Goal: Task Accomplishment & Management: Manage account settings

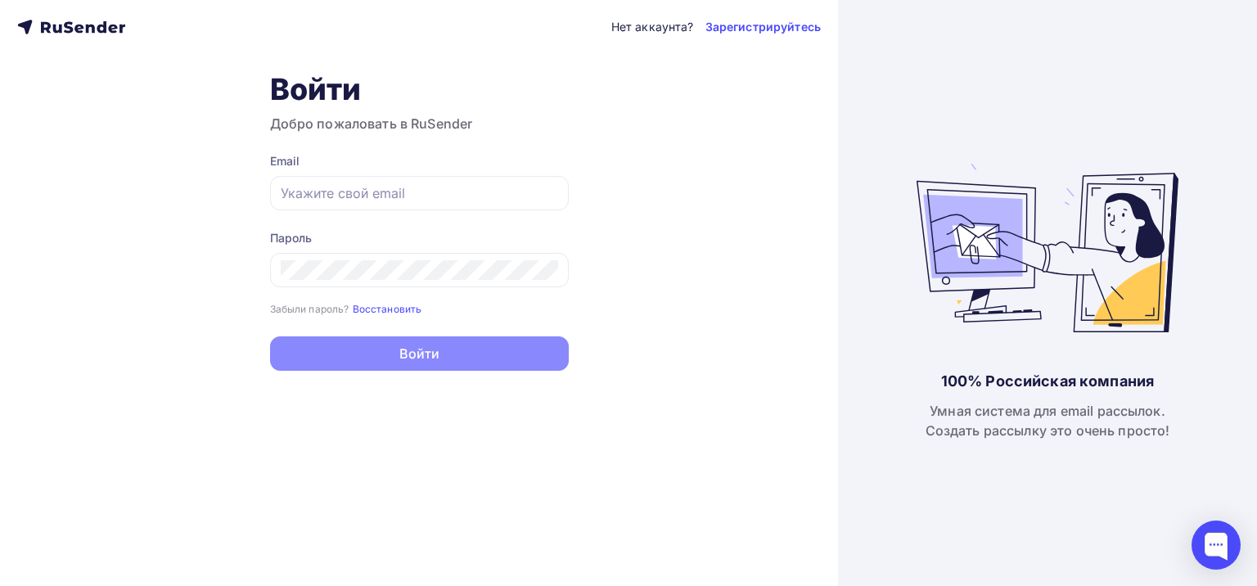
type input "[EMAIL_ADDRESS][DOMAIN_NAME]"
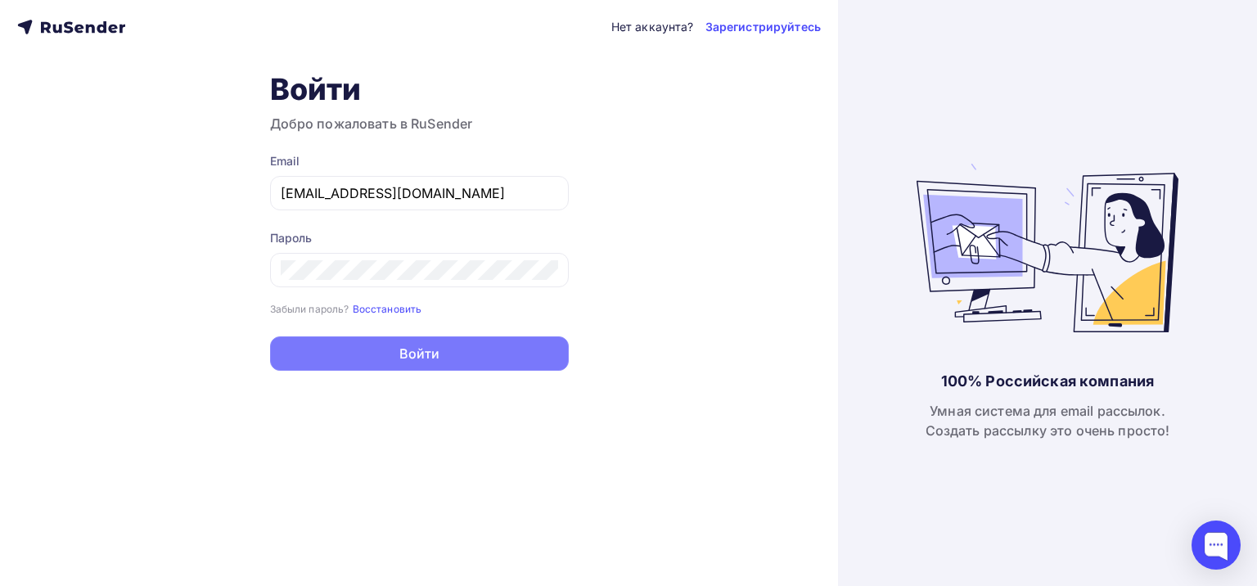
click at [412, 350] on button "Войти" at bounding box center [419, 353] width 299 height 34
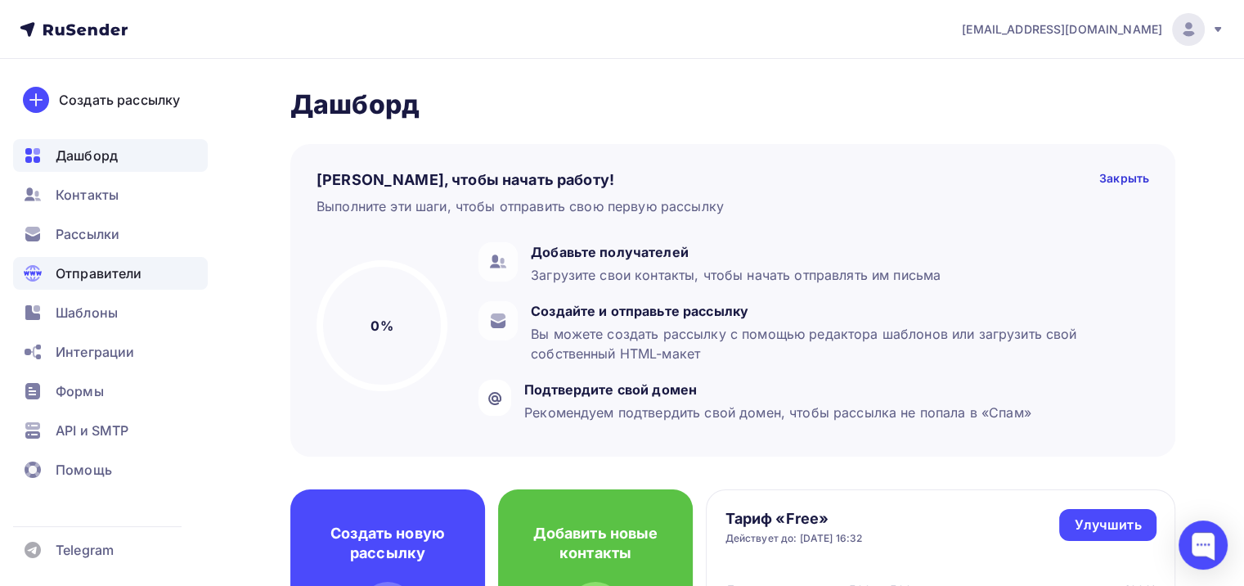
click at [83, 268] on span "Отправители" at bounding box center [99, 273] width 87 height 20
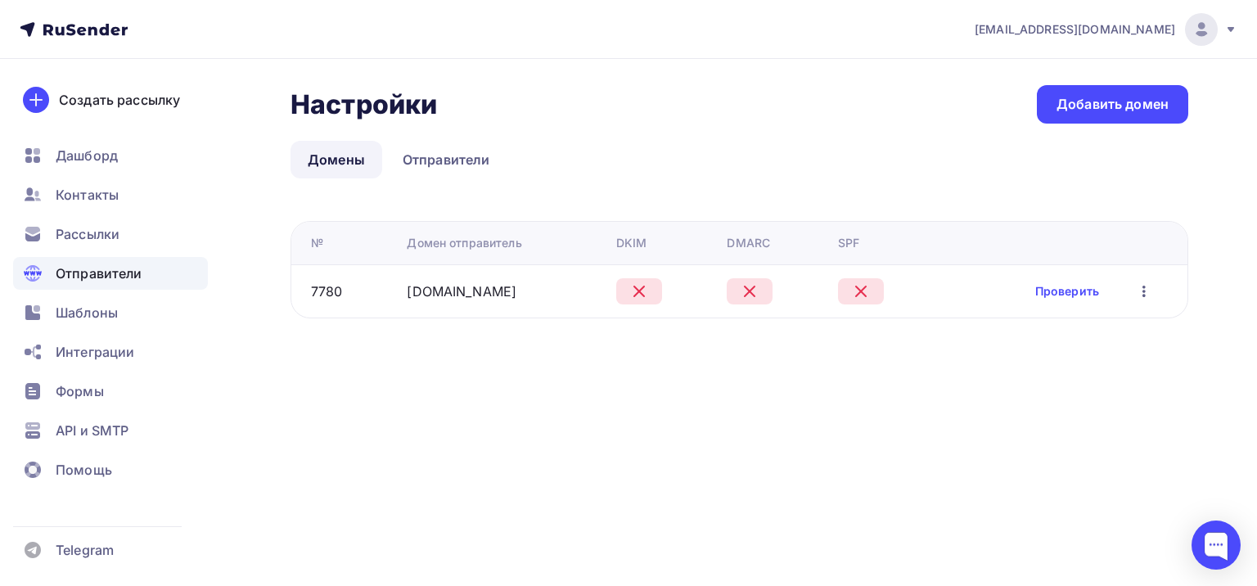
click at [1144, 287] on icon "button" at bounding box center [1143, 290] width 3 height 11
click at [1057, 290] on link "Проверить" at bounding box center [1067, 291] width 64 height 16
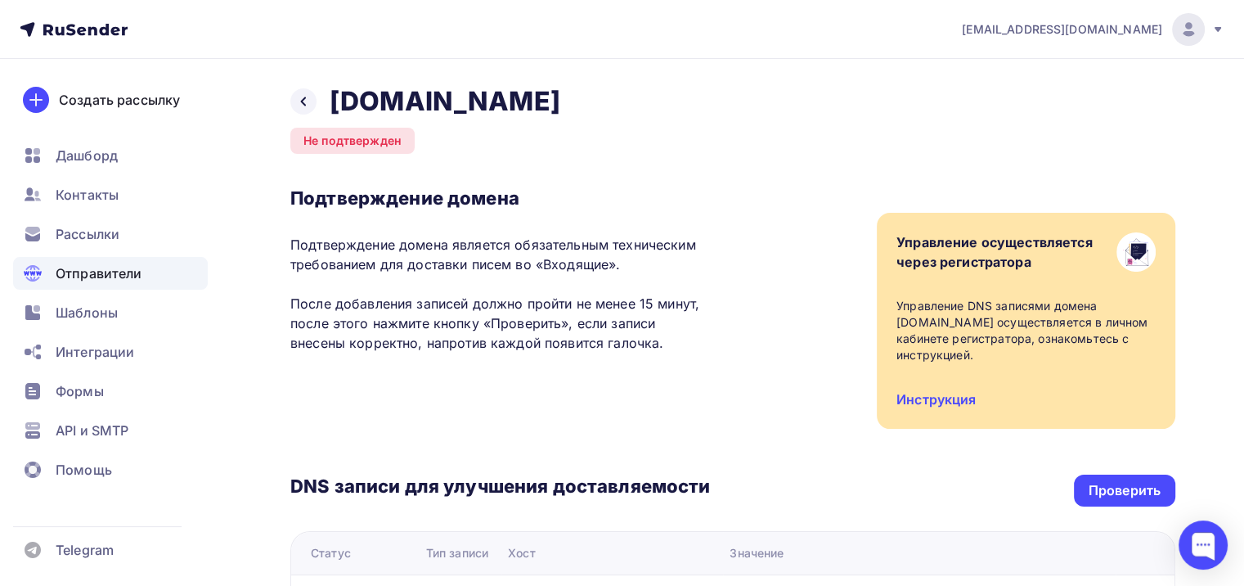
click at [74, 270] on span "Отправители" at bounding box center [99, 273] width 87 height 20
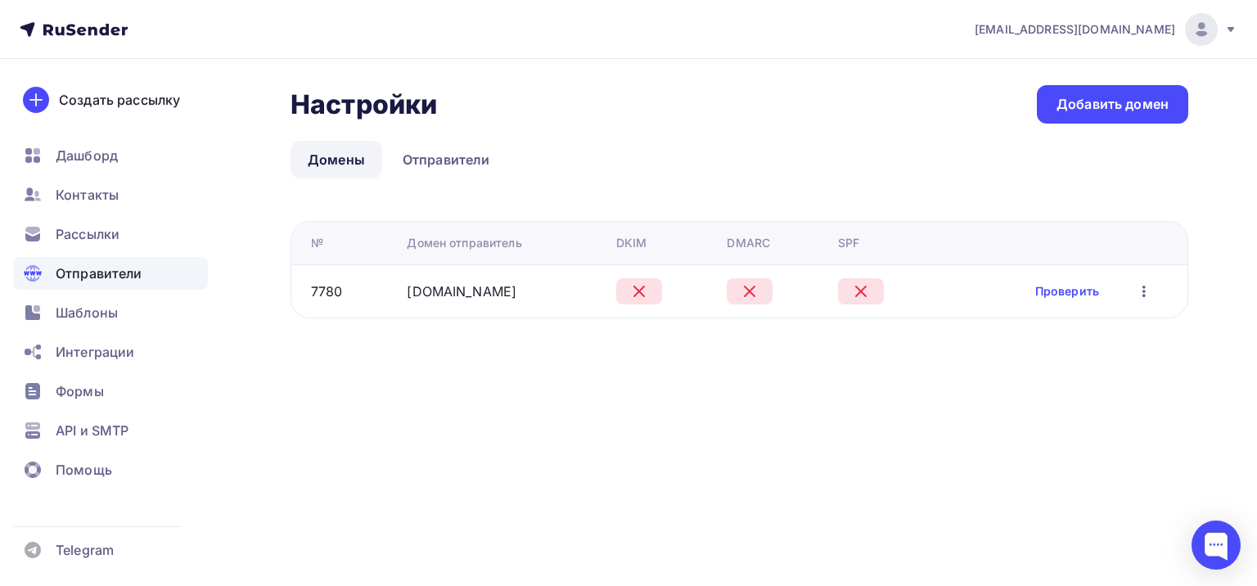
click at [1143, 290] on icon "button" at bounding box center [1143, 290] width 3 height 11
click at [1068, 322] on link "Редактировать" at bounding box center [1060, 333] width 177 height 33
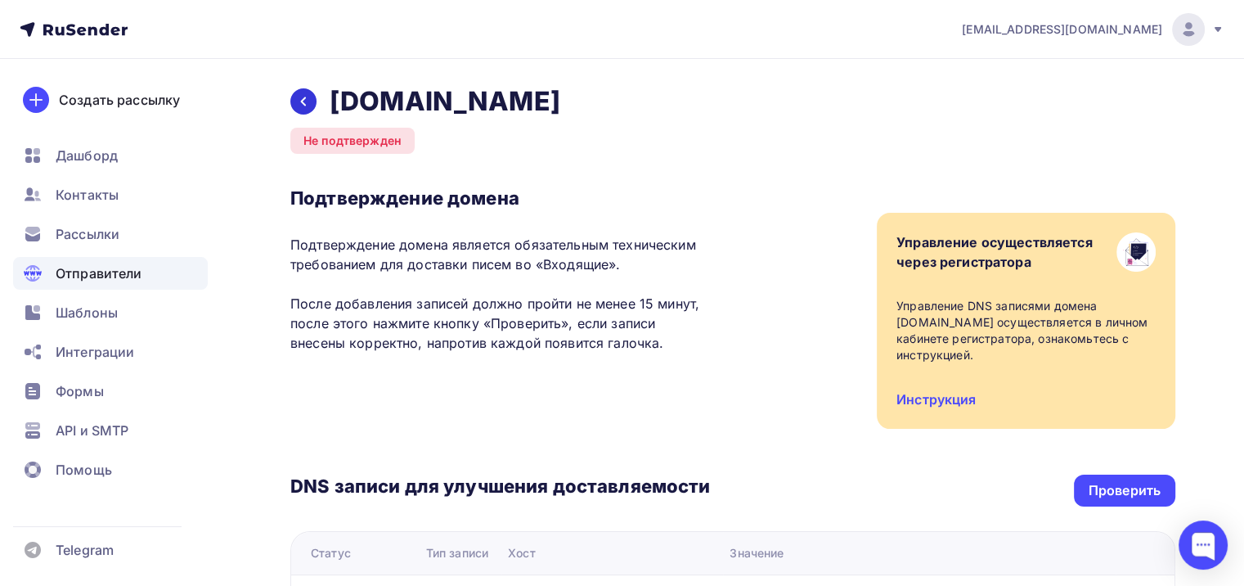
click at [301, 99] on icon at bounding box center [303, 101] width 13 height 13
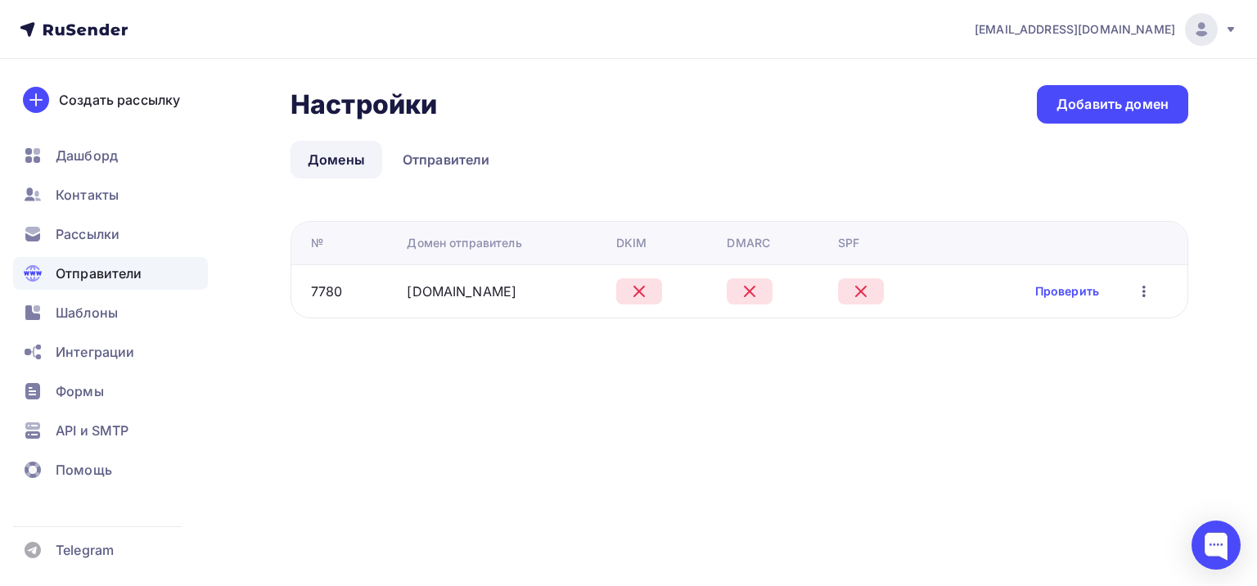
click at [1140, 281] on icon "button" at bounding box center [1144, 291] width 20 height 20
click at [1056, 330] on div "Редактировать" at bounding box center [1060, 333] width 157 height 20
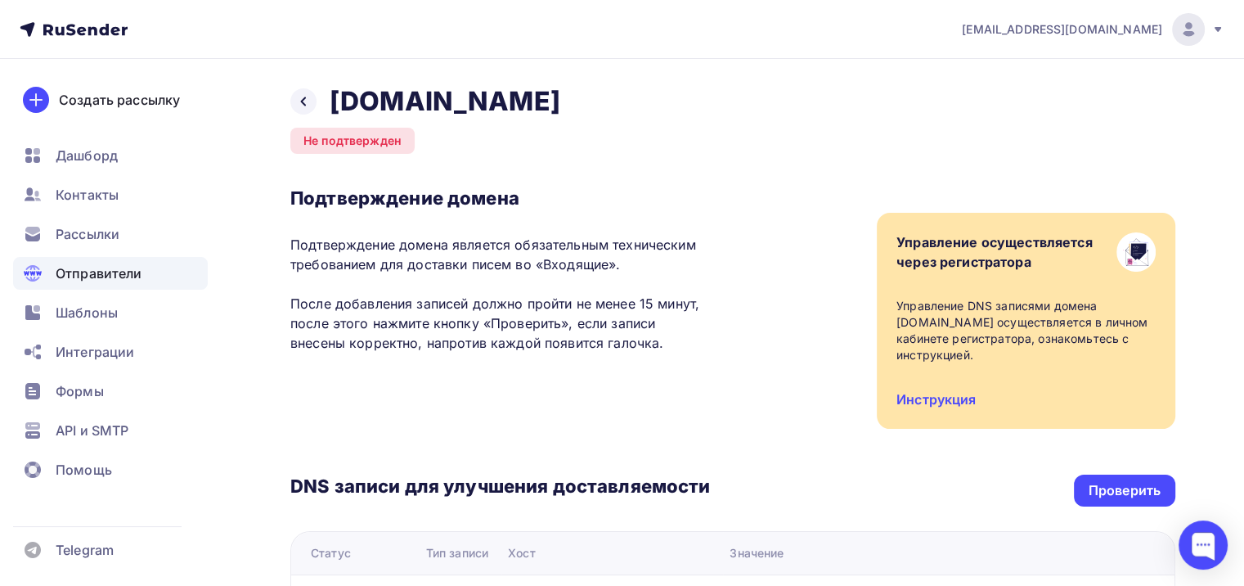
click at [423, 105] on h2 "[DOMAIN_NAME]" at bounding box center [445, 101] width 231 height 33
click at [65, 546] on span "Telegram" at bounding box center [85, 550] width 58 height 20
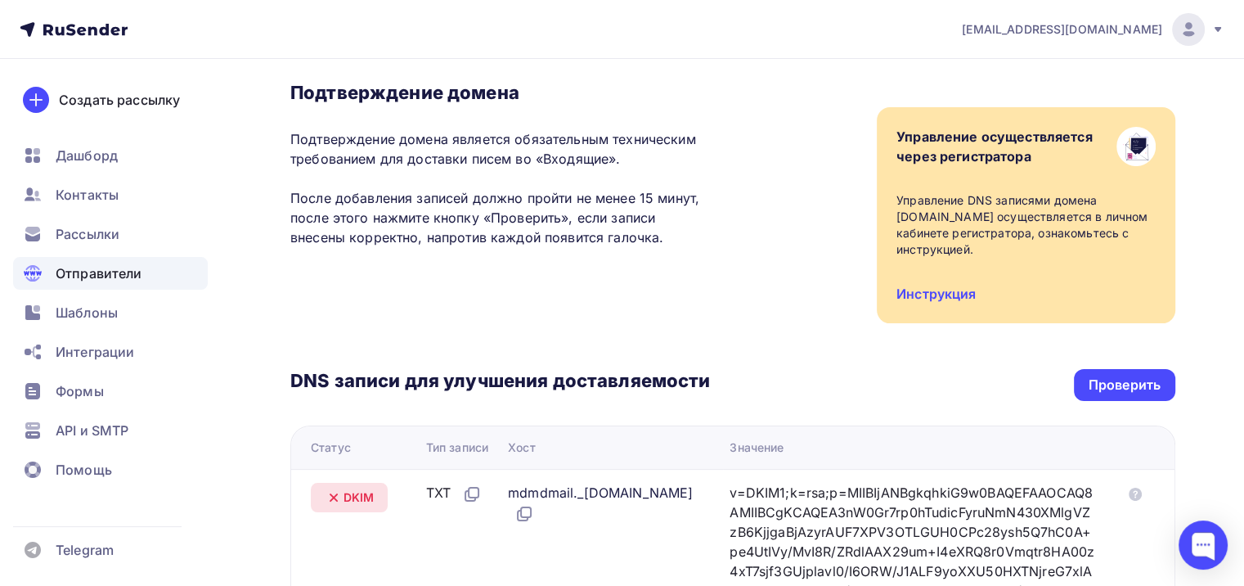
scroll to position [110, 0]
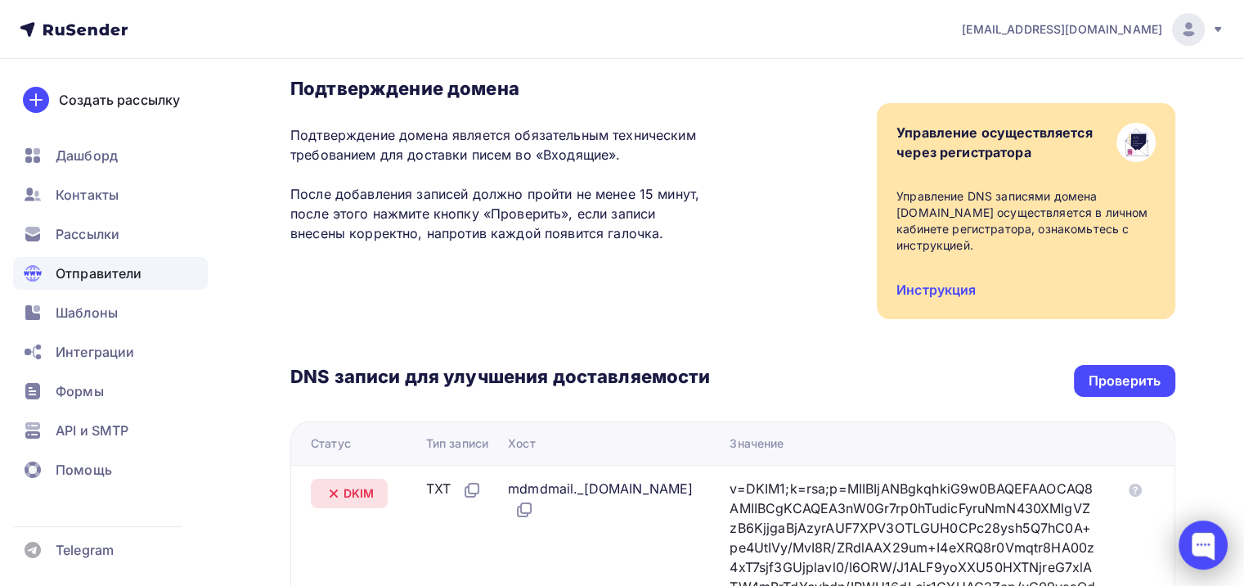
click at [1211, 541] on div at bounding box center [1203, 544] width 49 height 49
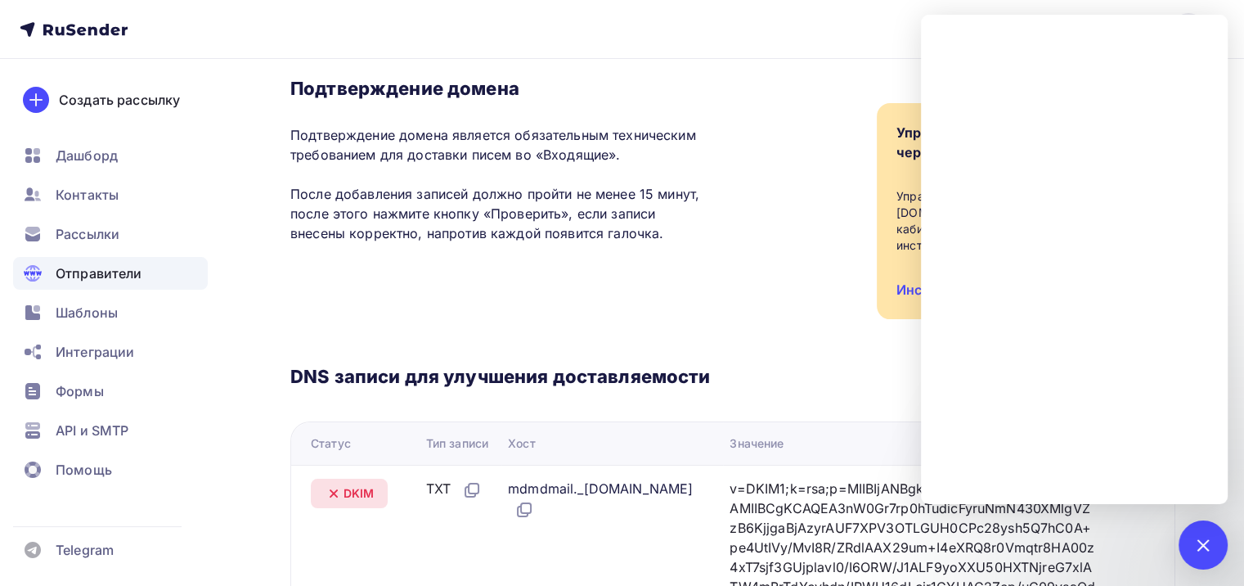
click at [829, 350] on div "DNS записи для улучшения доставляемости Проверить Статус Тип записи Хост Значен…" at bounding box center [732, 556] width 885 height 475
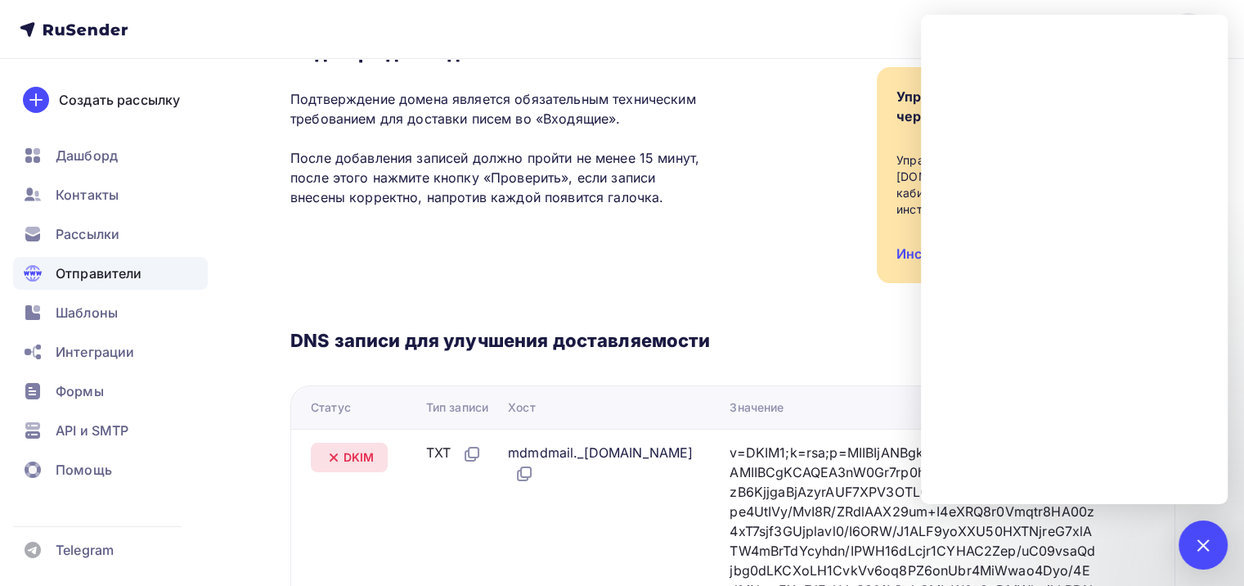
scroll to position [148, 0]
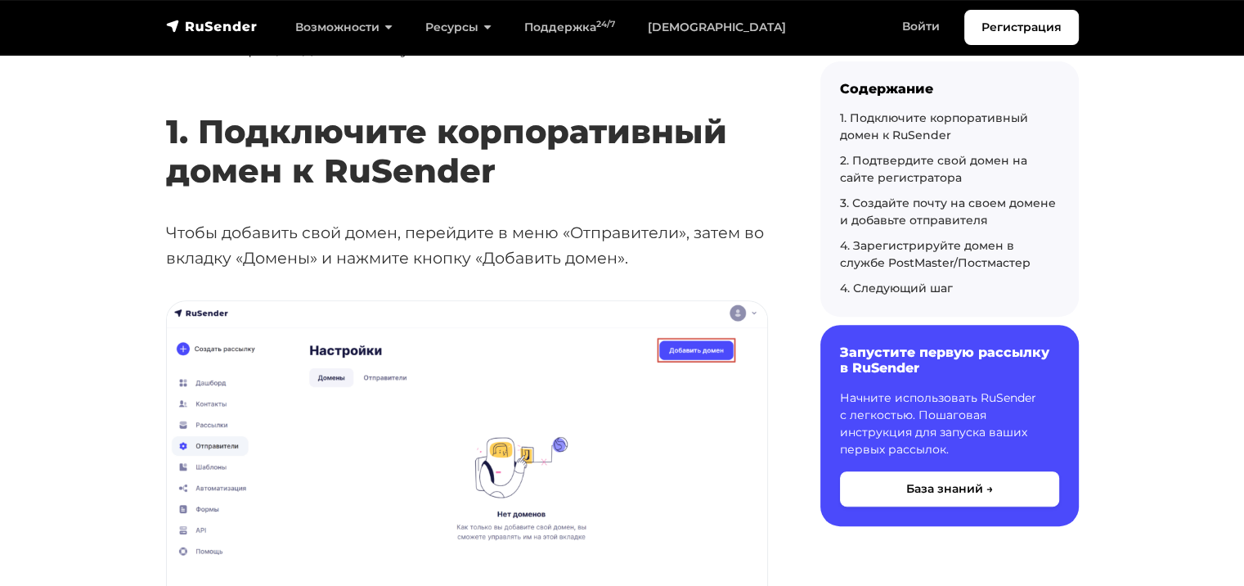
scroll to position [661, 0]
